Goal: Understand process/instructions

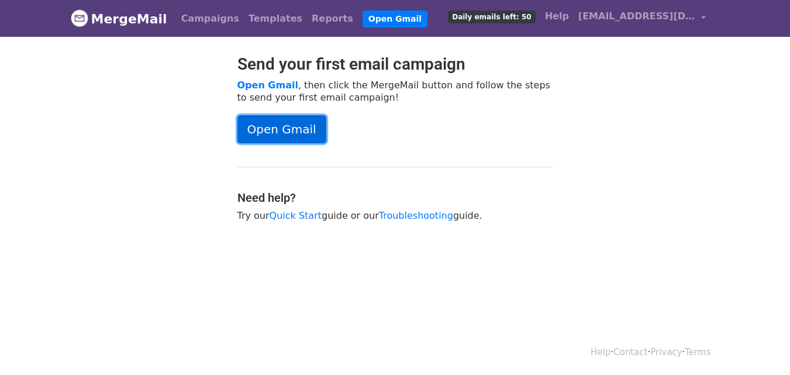
click at [281, 132] on link "Open Gmail" at bounding box center [281, 129] width 89 height 28
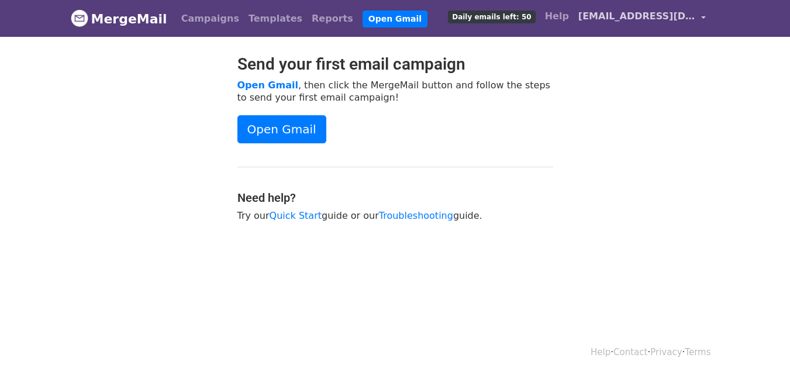
click at [703, 23] on link "[EMAIL_ADDRESS][DOMAIN_NAME]" at bounding box center [642, 18] width 137 height 27
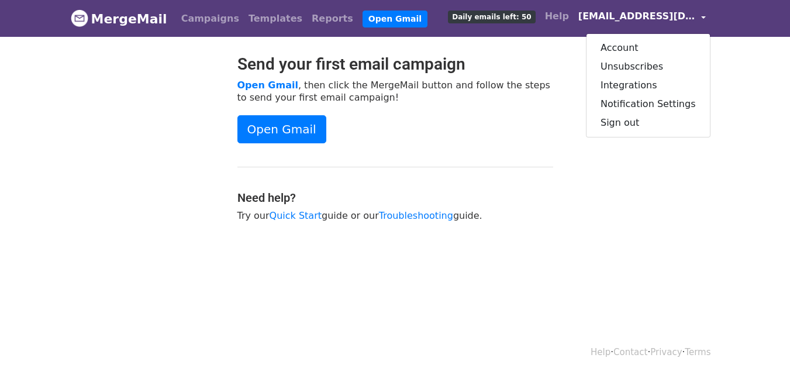
click at [544, 53] on body "MergeMail Campaigns Templates Reports Open Gmail Daily emails left: 50 Help [EM…" at bounding box center [395, 140] width 790 height 280
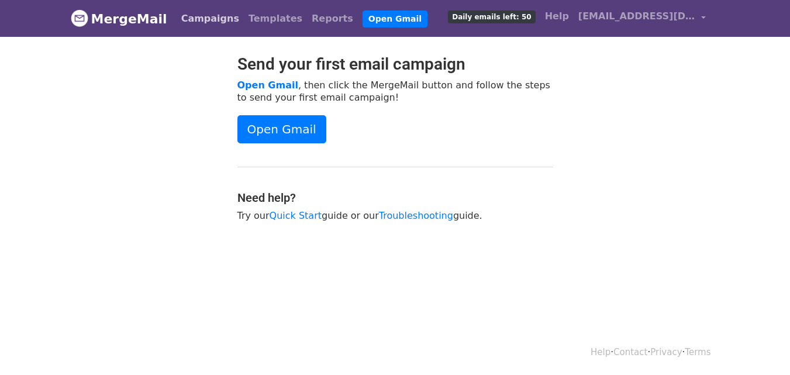
click at [209, 21] on link "Campaigns" at bounding box center [210, 18] width 67 height 23
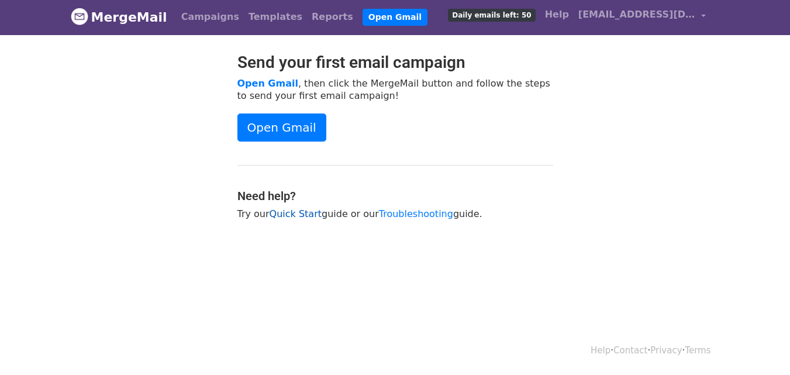
click at [301, 212] on link "Quick Start" at bounding box center [296, 213] width 52 height 11
